Goal: Navigation & Orientation: Find specific page/section

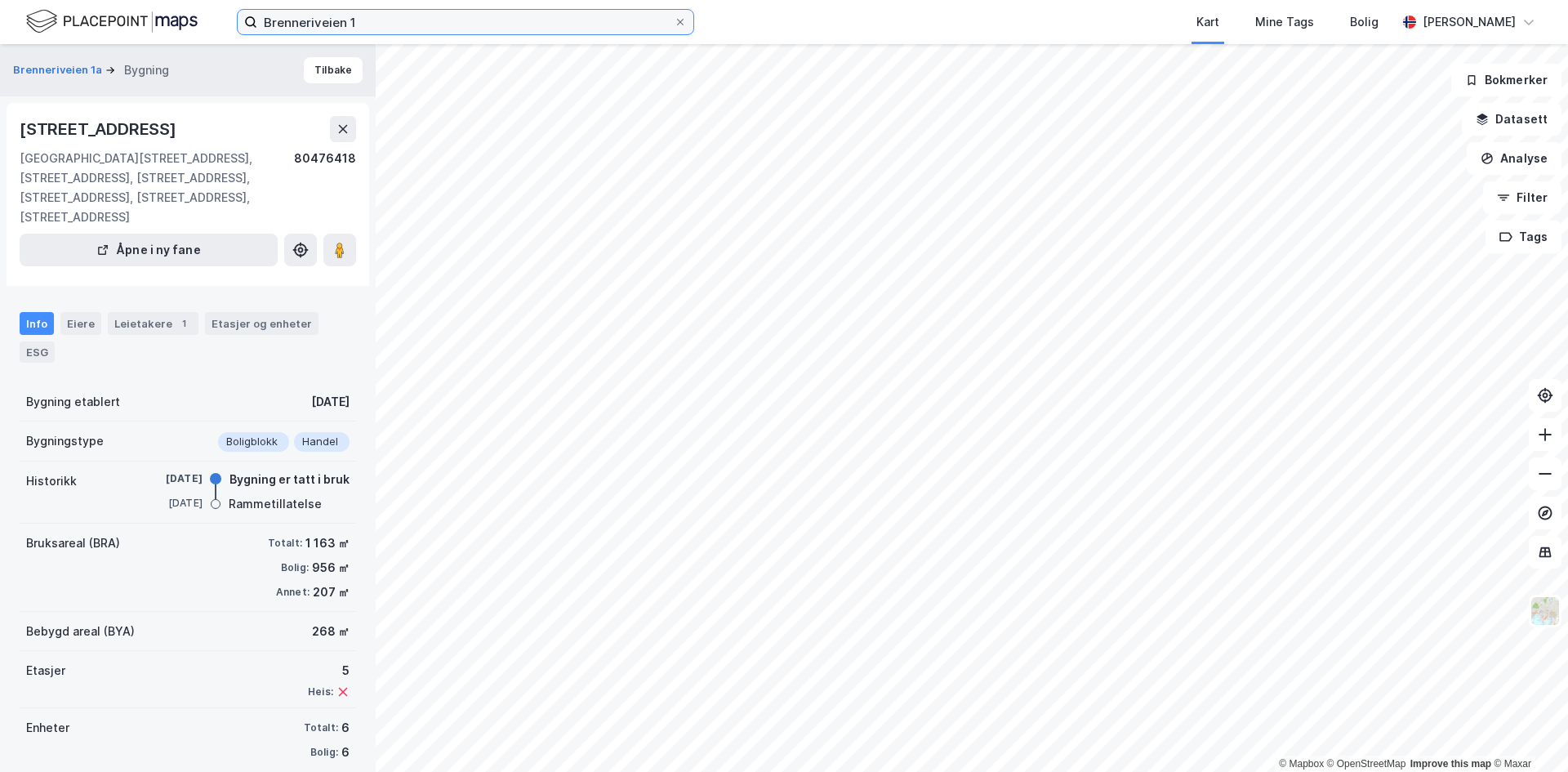
click at [360, 20] on input "Brenneriveien 1" at bounding box center [465, 22] width 417 height 24
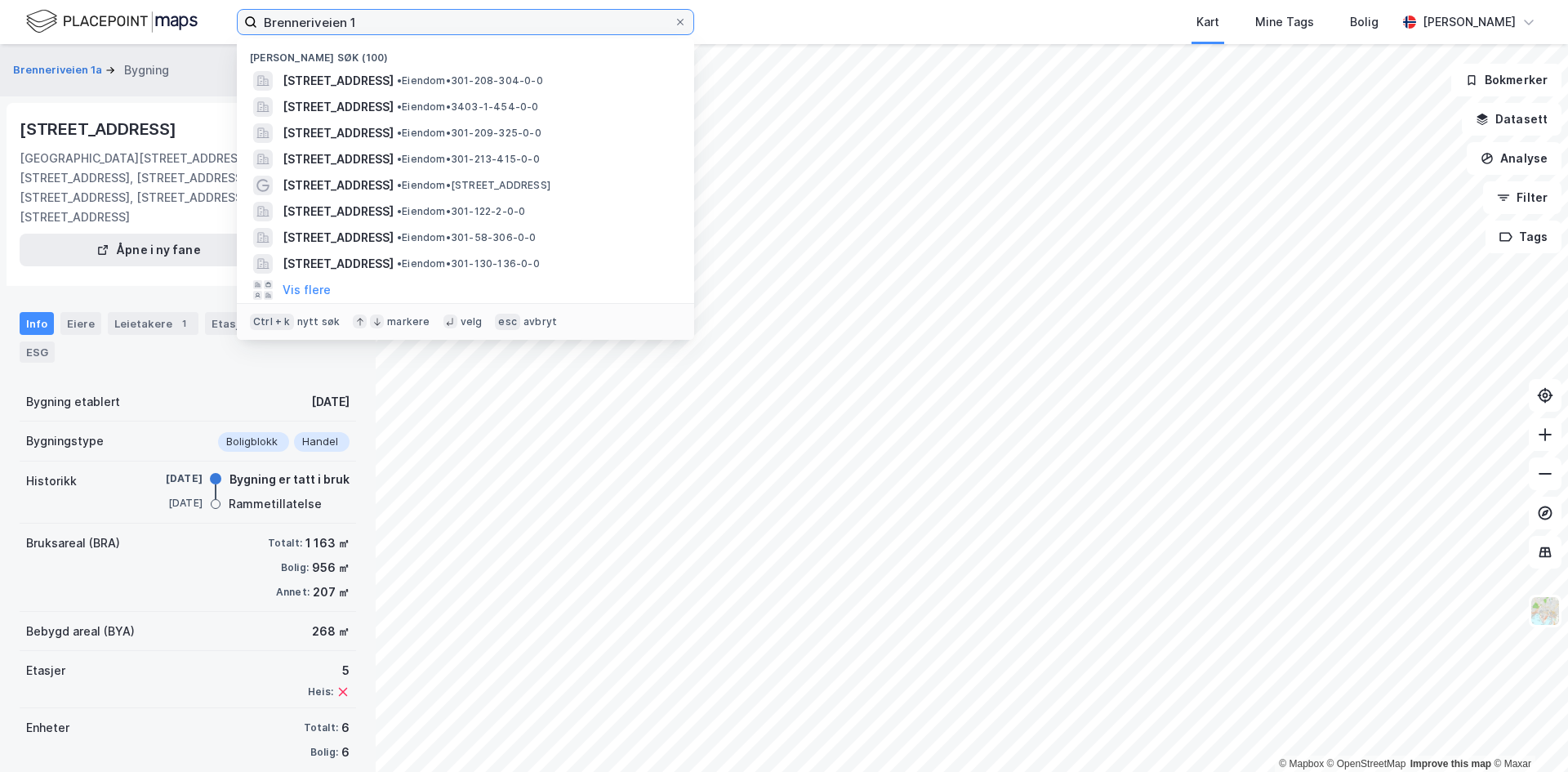
click at [360, 20] on input "Brenneriveien 1" at bounding box center [465, 22] width 417 height 24
paste input "[STREET_ADDRESS]"
type input "[STREET_ADDRESS]"
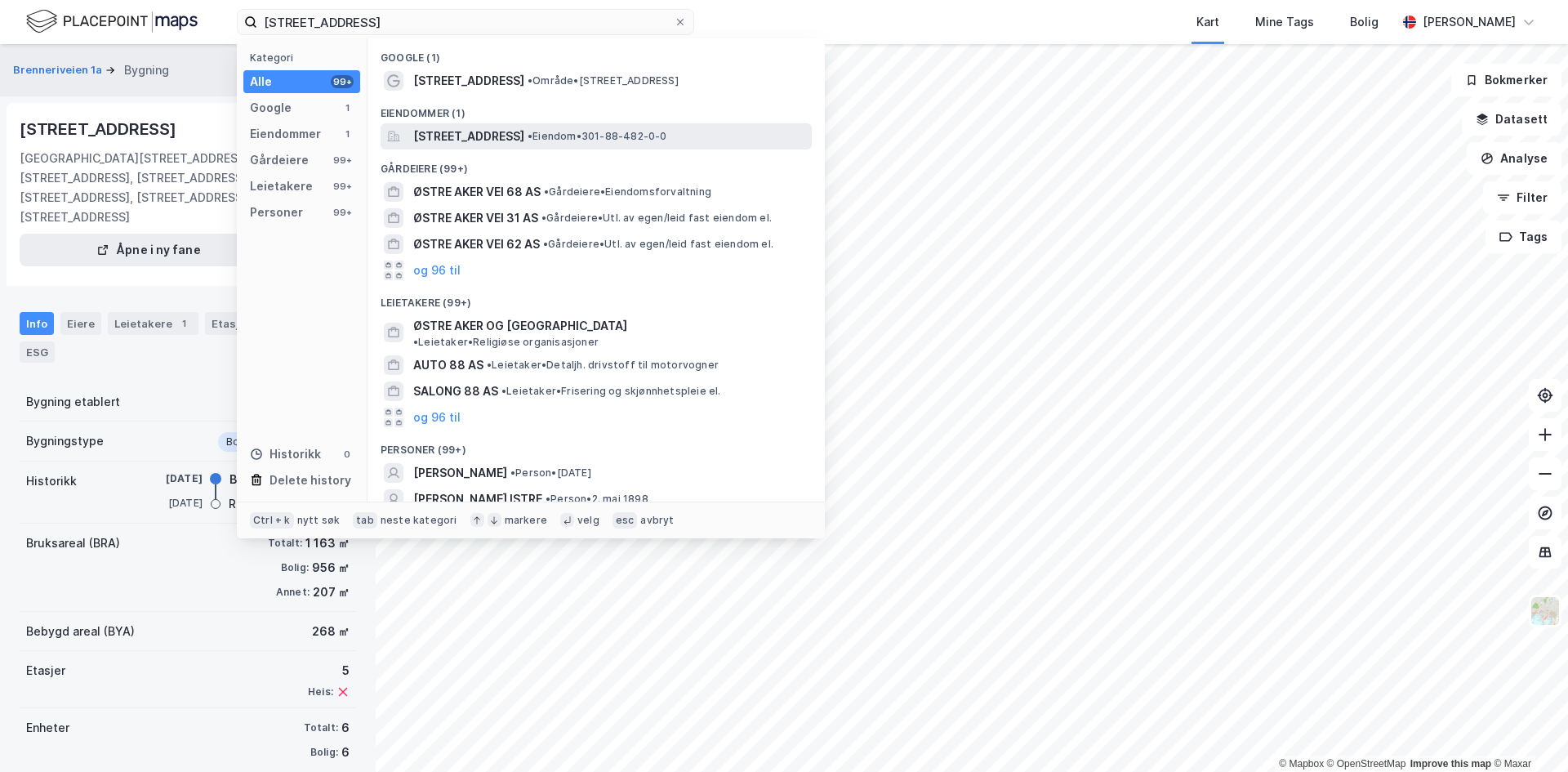
click at [524, 140] on span "[STREET_ADDRESS]" at bounding box center [469, 136] width 111 height 20
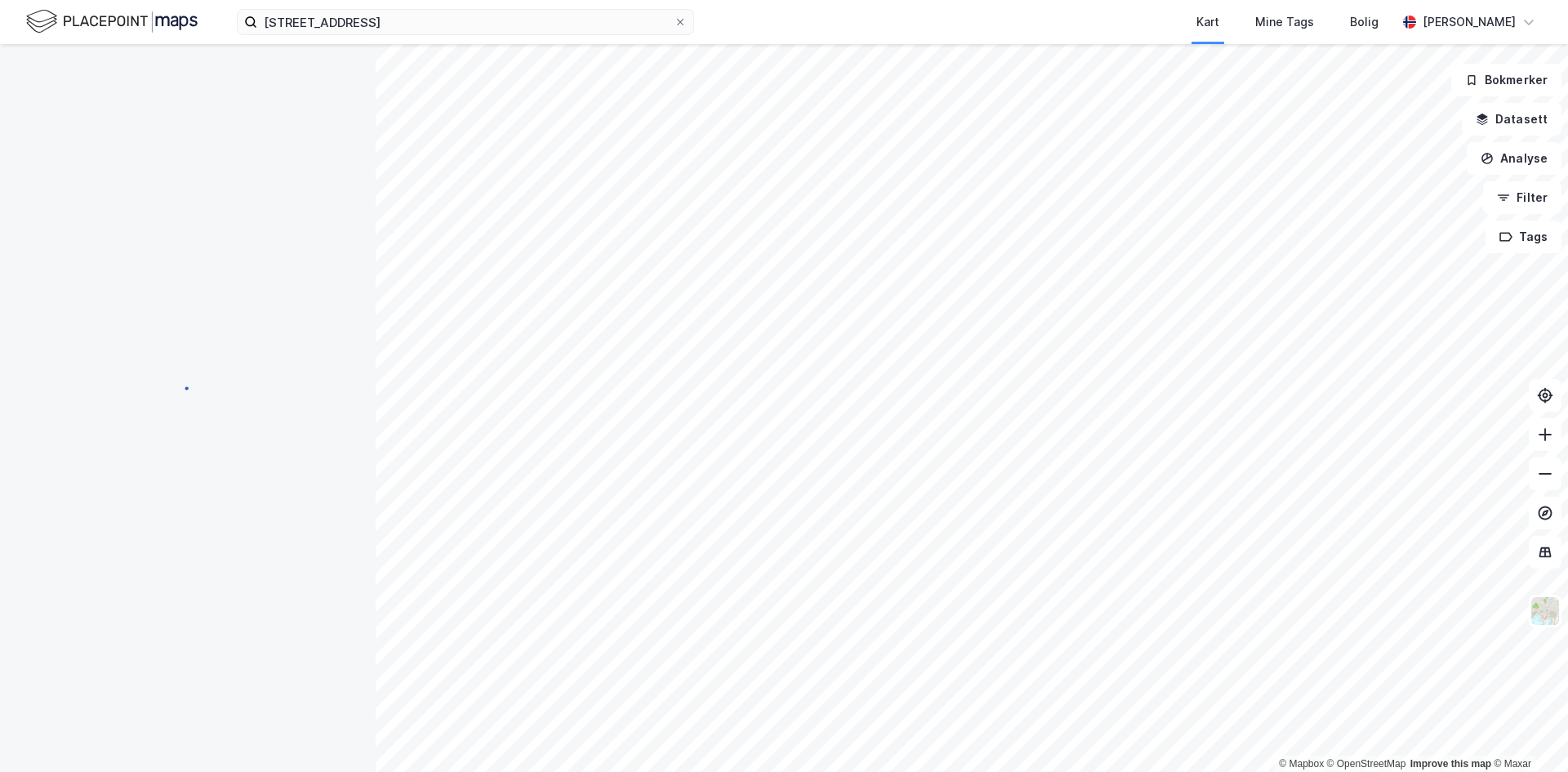
scroll to position [39, 0]
